Goal: Transaction & Acquisition: Purchase product/service

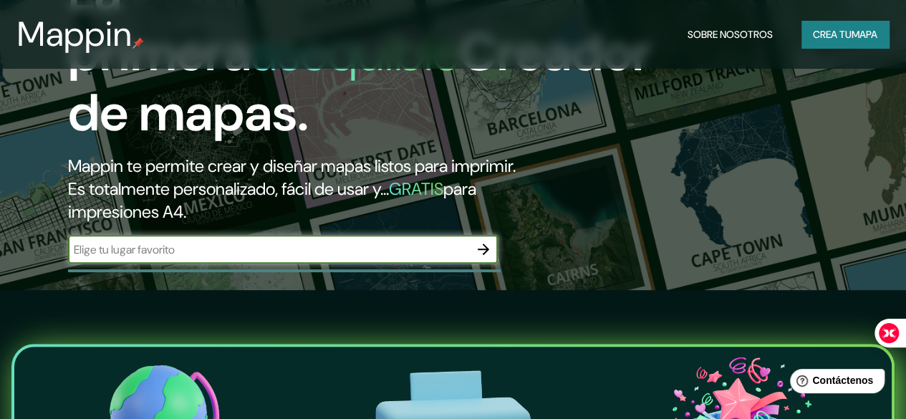
scroll to position [143, 0]
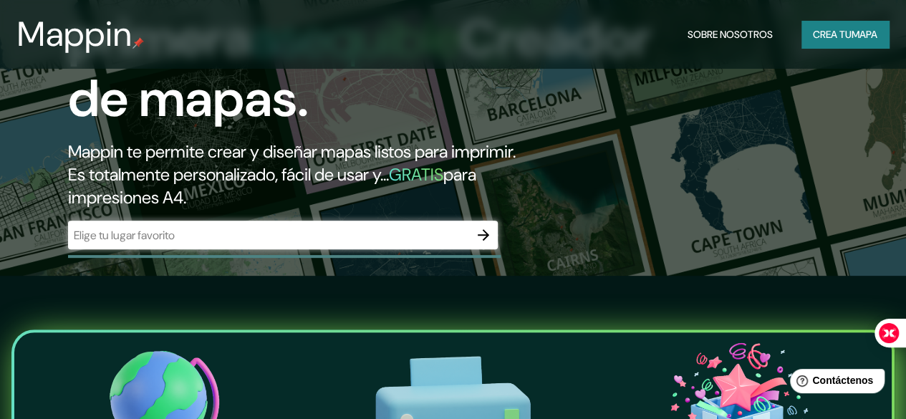
click at [441, 185] on font "GRATIS" at bounding box center [416, 174] width 54 height 22
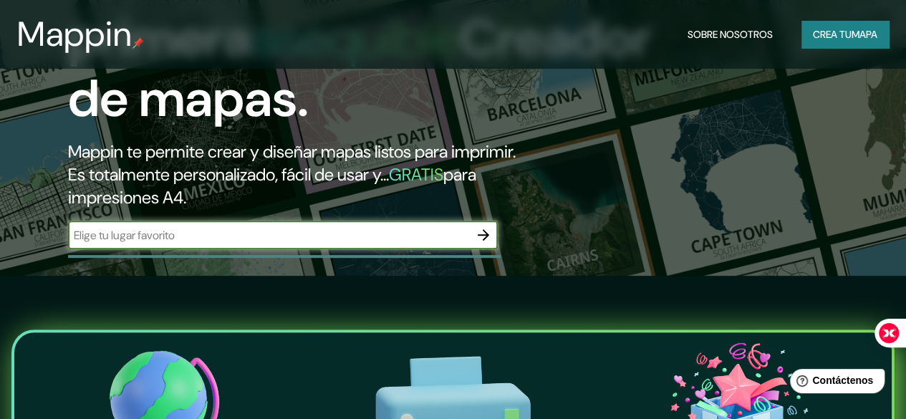
click at [334, 243] on input "text" at bounding box center [268, 235] width 401 height 16
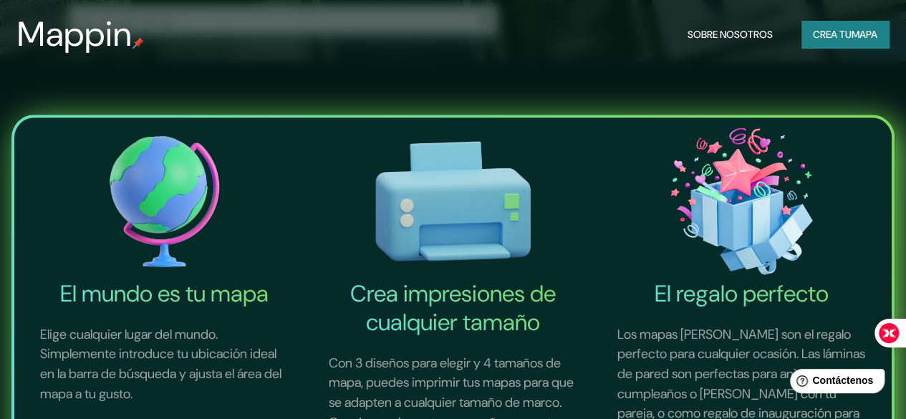
click at [169, 184] on img at bounding box center [164, 201] width 283 height 156
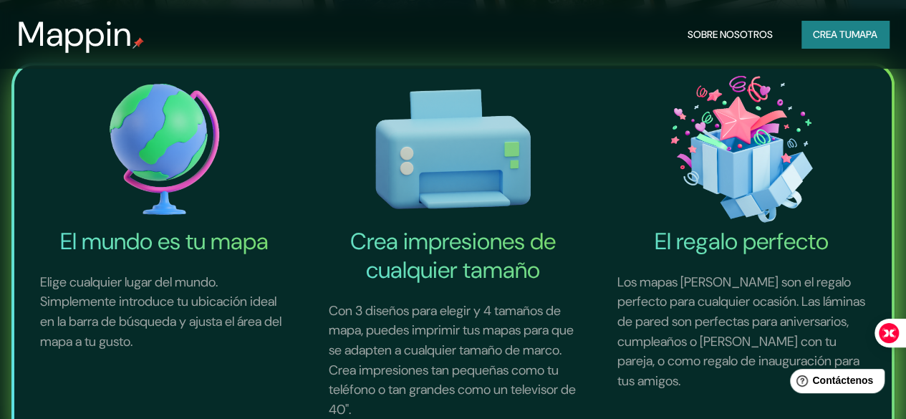
scroll to position [407, 0]
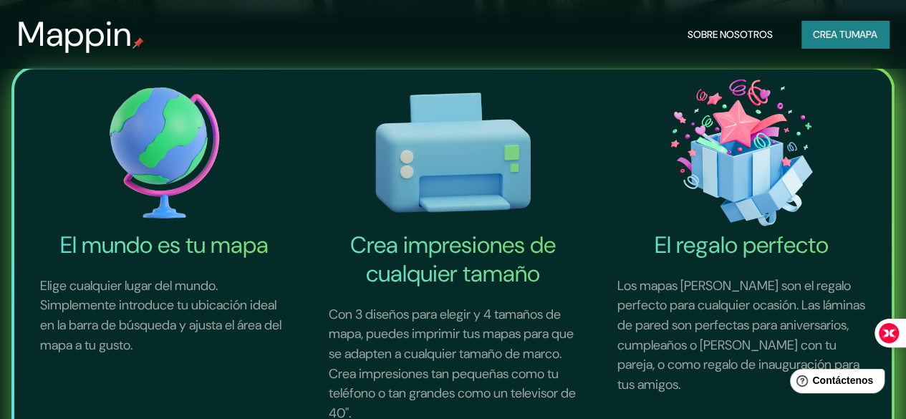
click at [420, 336] on div "El mundo es tu mapa Elige cualquier lugar del mundo. Simplemente introduce tu u…" at bounding box center [453, 257] width 906 height 491
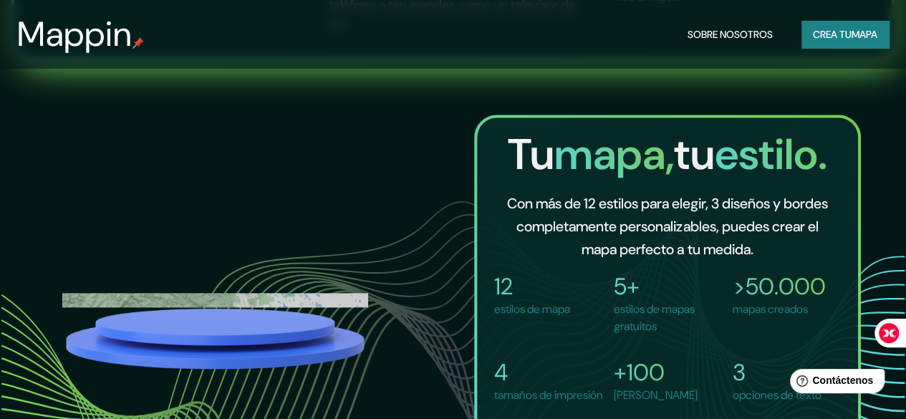
scroll to position [836, 0]
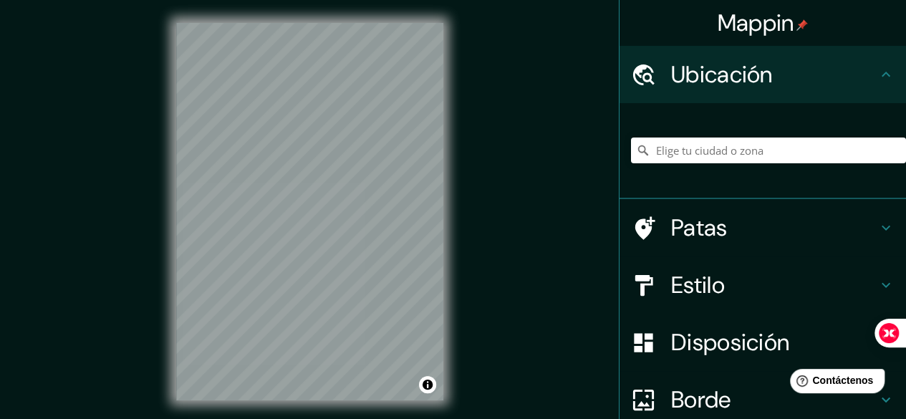
click at [463, 260] on div "© Mapbox © OpenStreetMap Improve this map" at bounding box center [309, 211] width 313 height 423
click at [704, 153] on input "Elige tu ciudad o zona" at bounding box center [768, 151] width 275 height 26
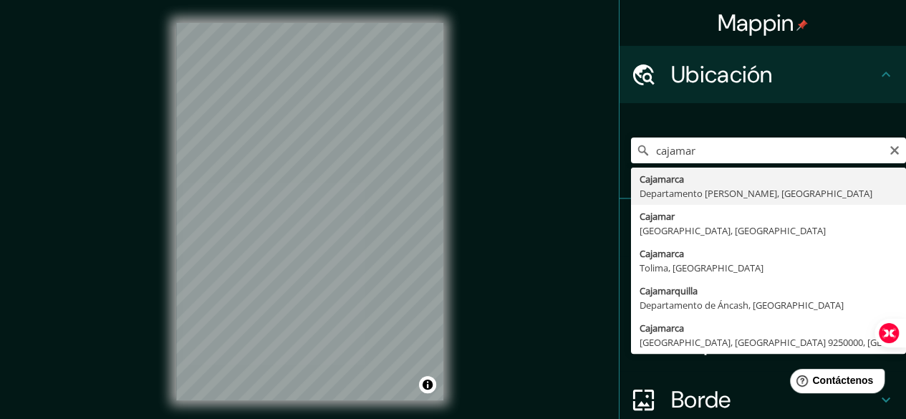
type input "Cajamarca, [GEOGRAPHIC_DATA][PERSON_NAME], [GEOGRAPHIC_DATA]"
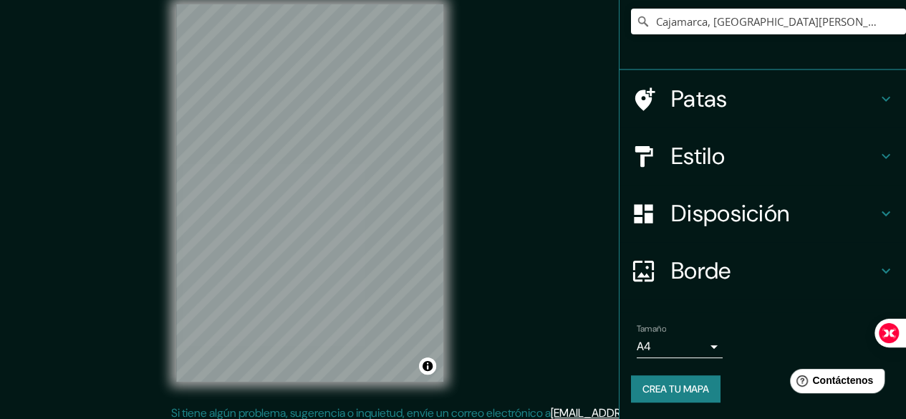
scroll to position [26, 0]
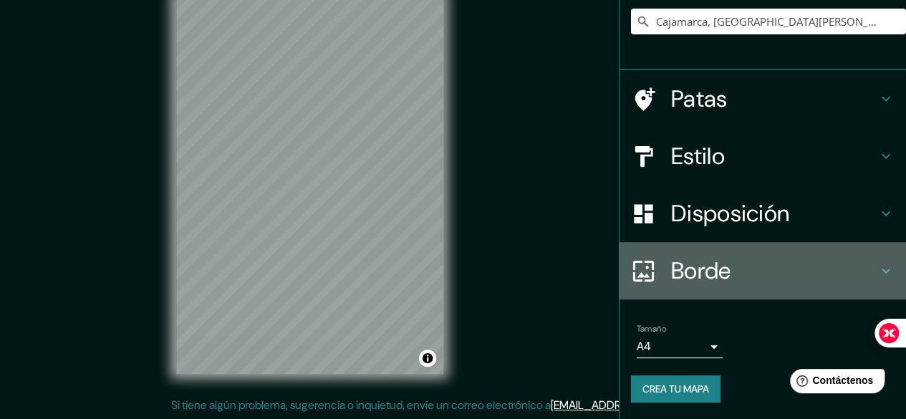
click at [882, 269] on icon at bounding box center [886, 271] width 9 height 5
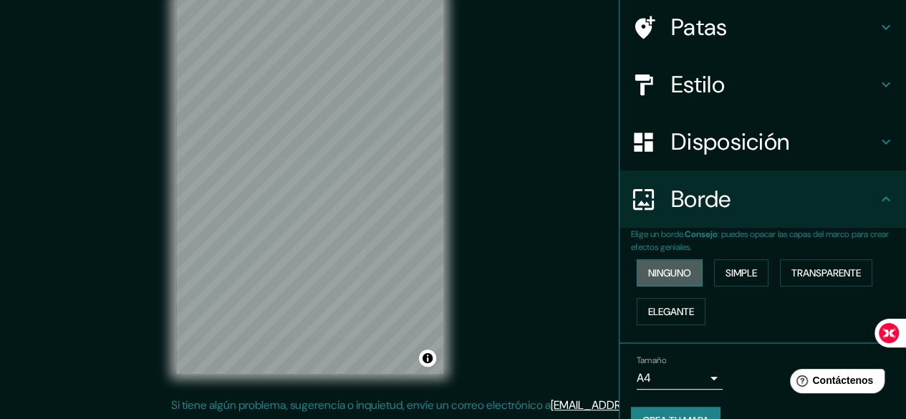
click at [655, 266] on font "Ninguno" at bounding box center [669, 272] width 43 height 13
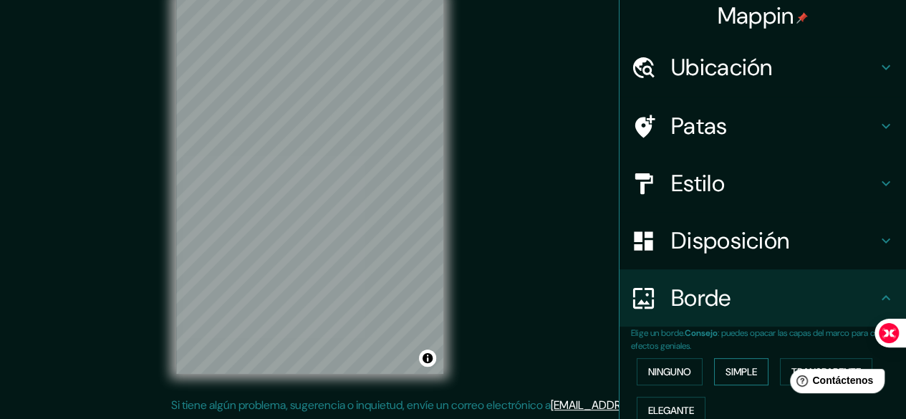
scroll to position [0, 0]
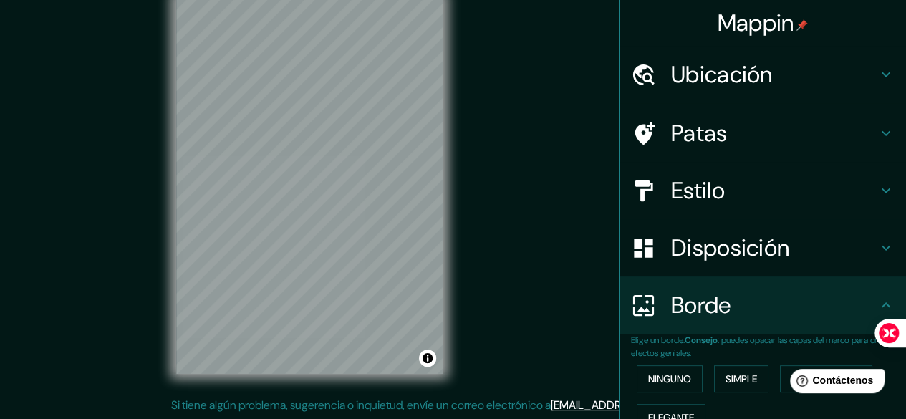
click at [712, 201] on font "Estilo" at bounding box center [698, 190] width 54 height 30
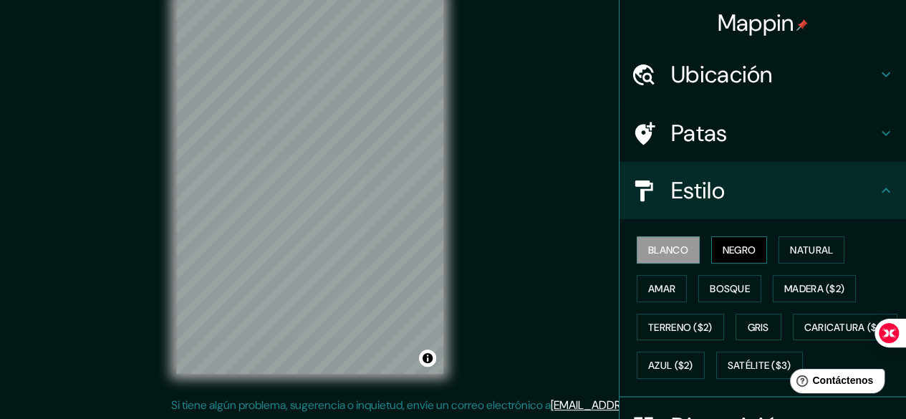
click at [729, 248] on font "Negro" at bounding box center [740, 249] width 34 height 13
click at [798, 251] on font "Natural" at bounding box center [811, 249] width 43 height 13
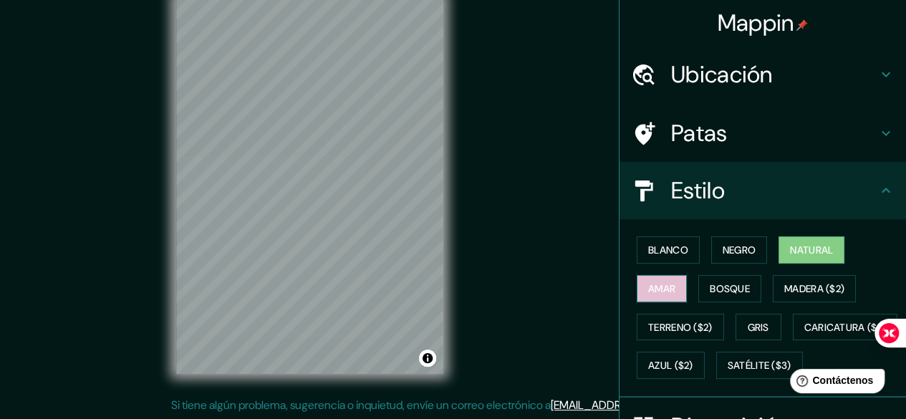
click at [665, 286] on font "Amar" at bounding box center [661, 288] width 27 height 13
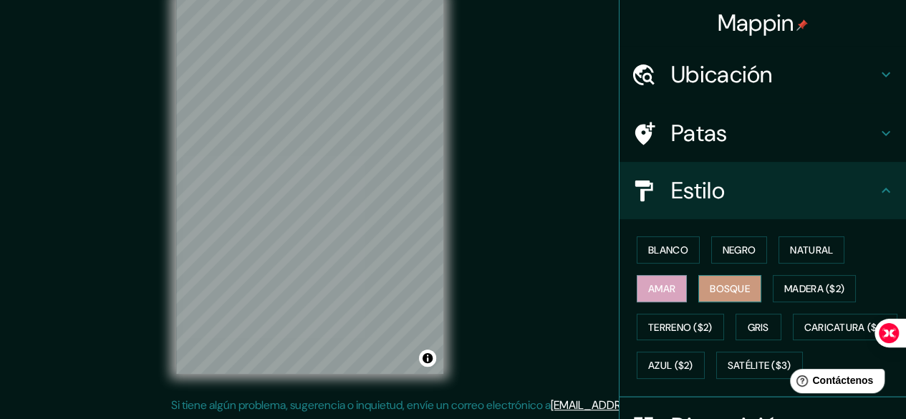
click at [710, 287] on font "Bosque" at bounding box center [730, 288] width 40 height 13
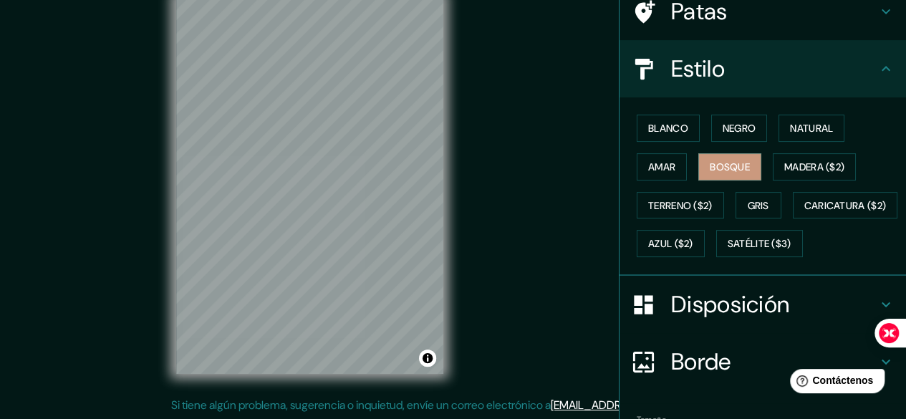
scroll to position [247, 0]
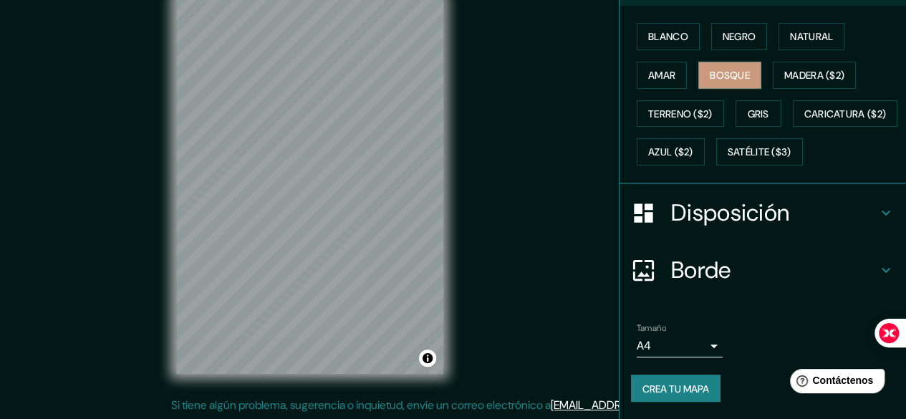
click at [702, 342] on body "Mappin Ubicación Cajamarca, [GEOGRAPHIC_DATA][PERSON_NAME], [GEOGRAPHIC_DATA] P…" at bounding box center [453, 183] width 906 height 419
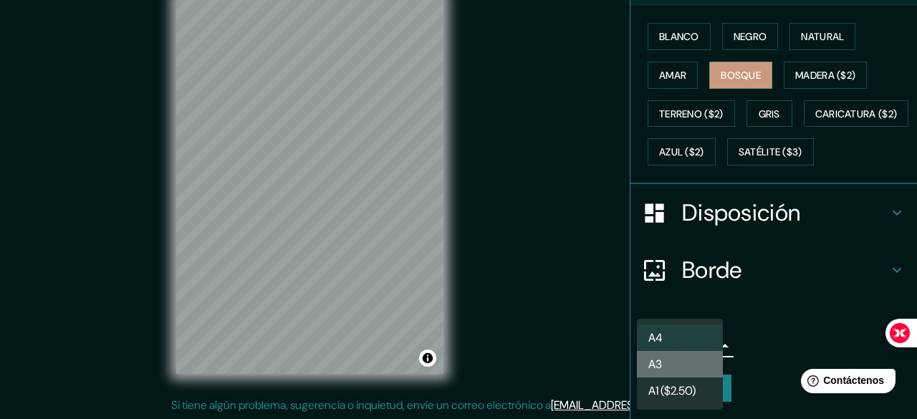
click at [698, 369] on li "A3" at bounding box center [680, 364] width 86 height 26
type input "a4"
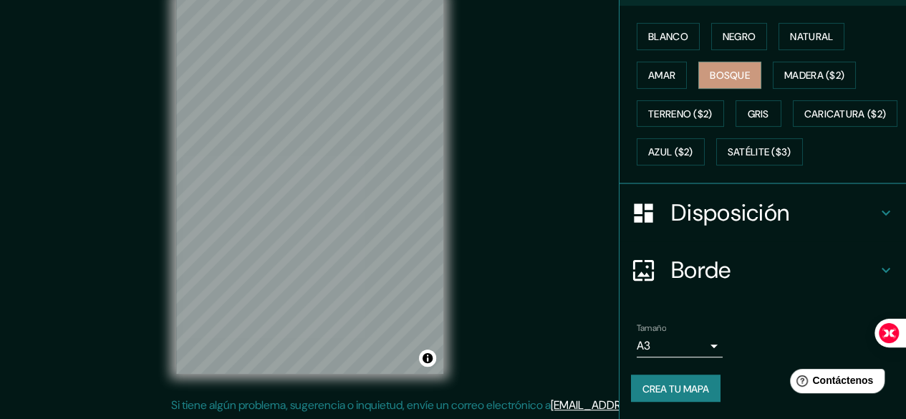
click at [659, 384] on font "Crea tu mapa" at bounding box center [675, 388] width 67 height 13
click at [655, 387] on font "Crea tu mapa" at bounding box center [675, 388] width 67 height 13
drag, startPoint x: 702, startPoint y: 281, endPoint x: 771, endPoint y: 323, distance: 80.3
click at [771, 323] on div "Tamaño A3 a4" at bounding box center [763, 340] width 264 height 46
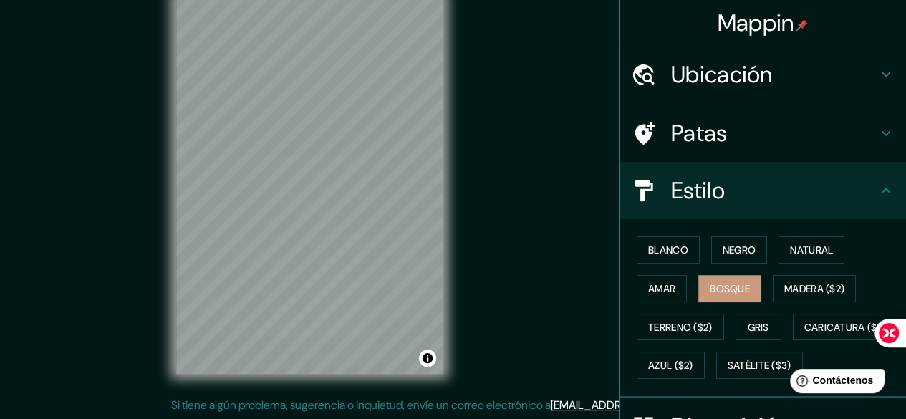
scroll to position [0, 0]
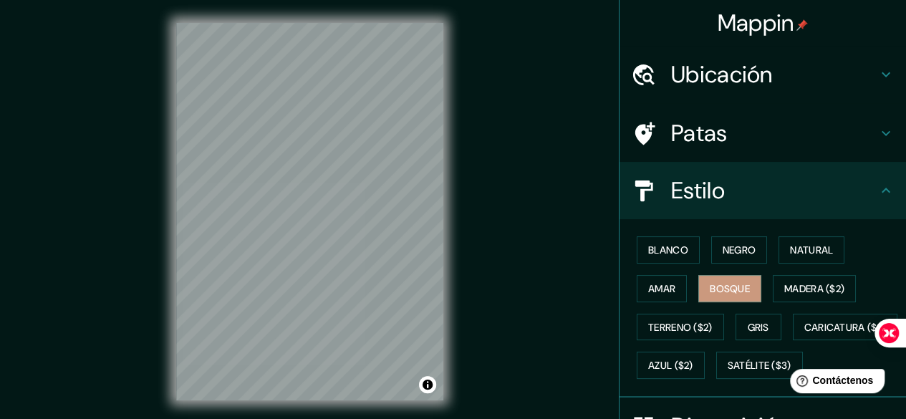
click at [877, 69] on icon at bounding box center [885, 74] width 17 height 17
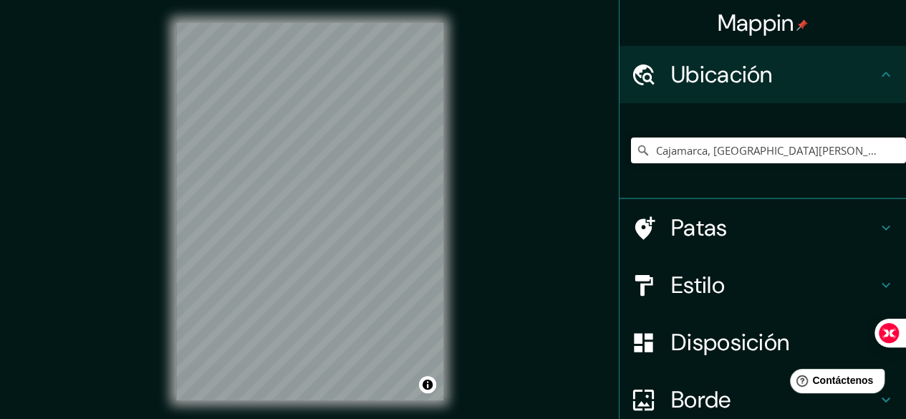
click at [878, 79] on icon at bounding box center [885, 74] width 17 height 17
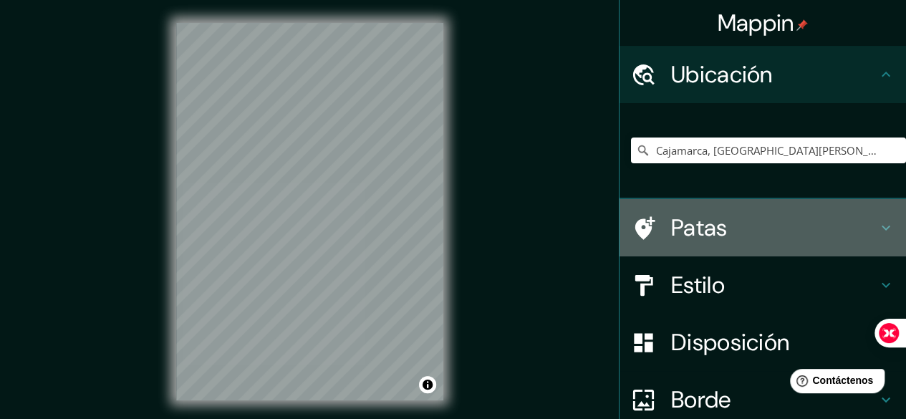
click at [877, 232] on icon at bounding box center [885, 227] width 17 height 17
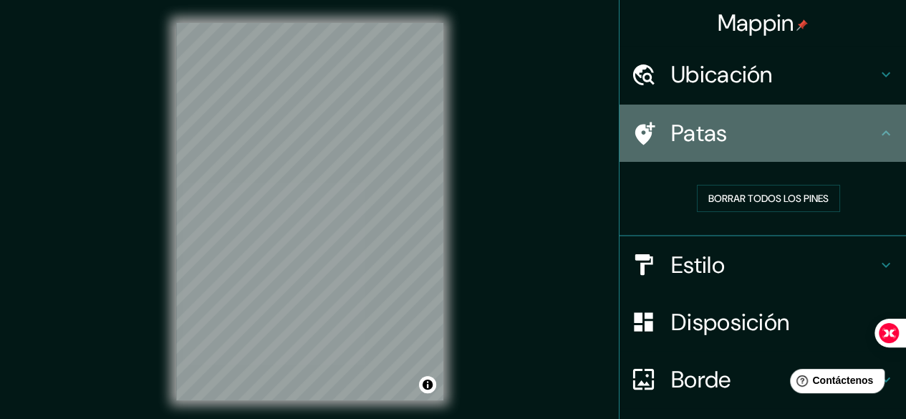
click at [877, 129] on icon at bounding box center [885, 133] width 17 height 17
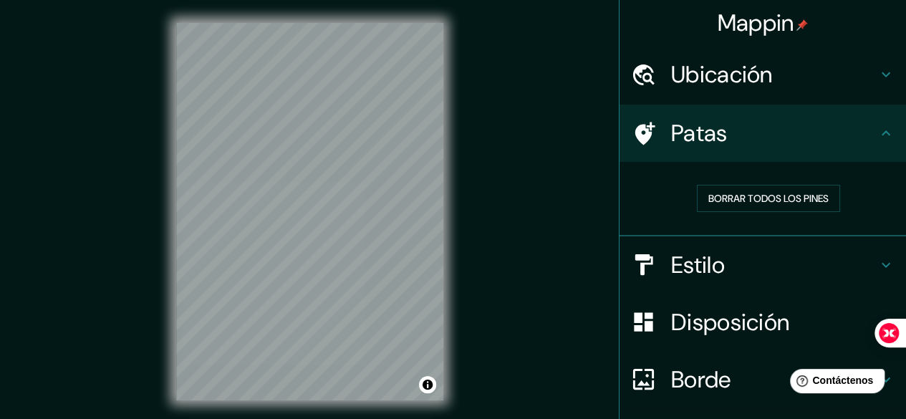
click at [877, 264] on icon at bounding box center [885, 264] width 17 height 17
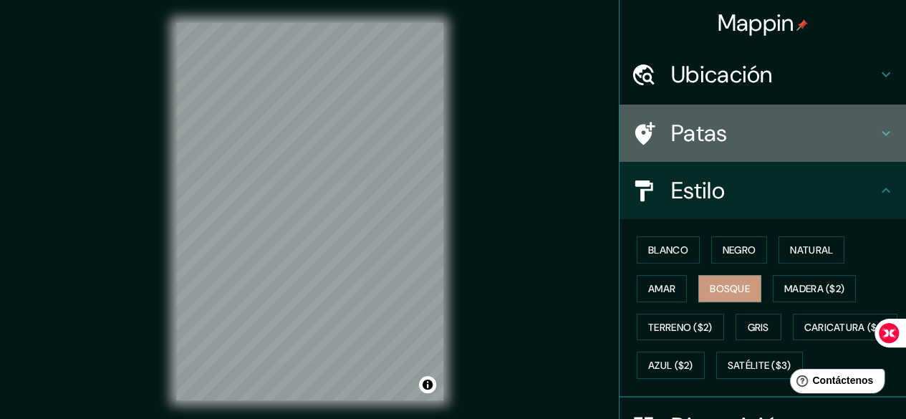
click at [878, 133] on icon at bounding box center [885, 133] width 17 height 17
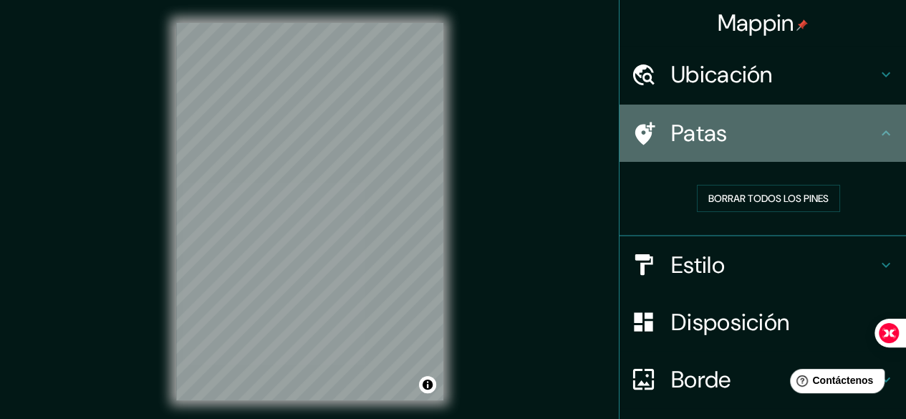
click at [878, 135] on icon at bounding box center [885, 133] width 17 height 17
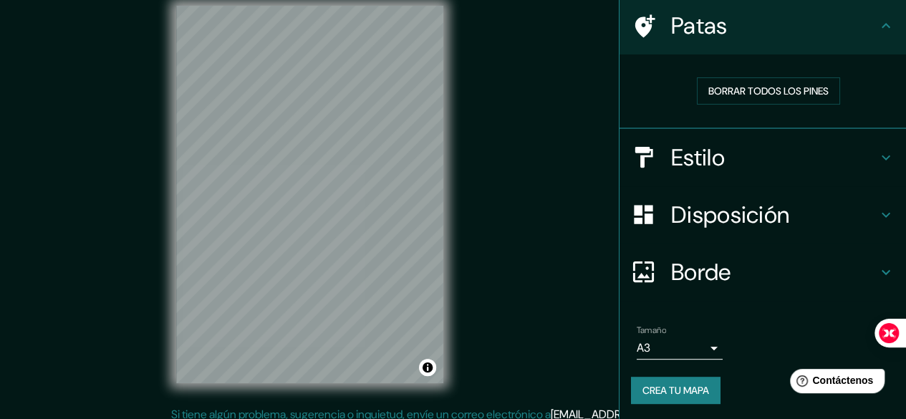
scroll to position [26, 0]
